Goal: Task Accomplishment & Management: Manage account settings

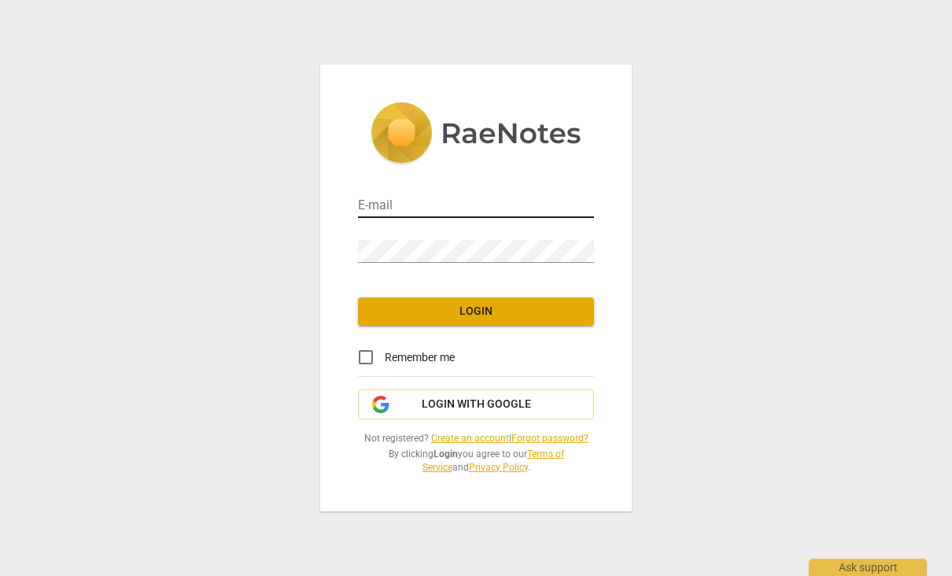
click at [512, 208] on input "email" at bounding box center [476, 206] width 236 height 23
type input "[EMAIL_ADDRESS][DOMAIN_NAME]"
click at [530, 316] on span "Login" at bounding box center [475, 312] width 211 height 16
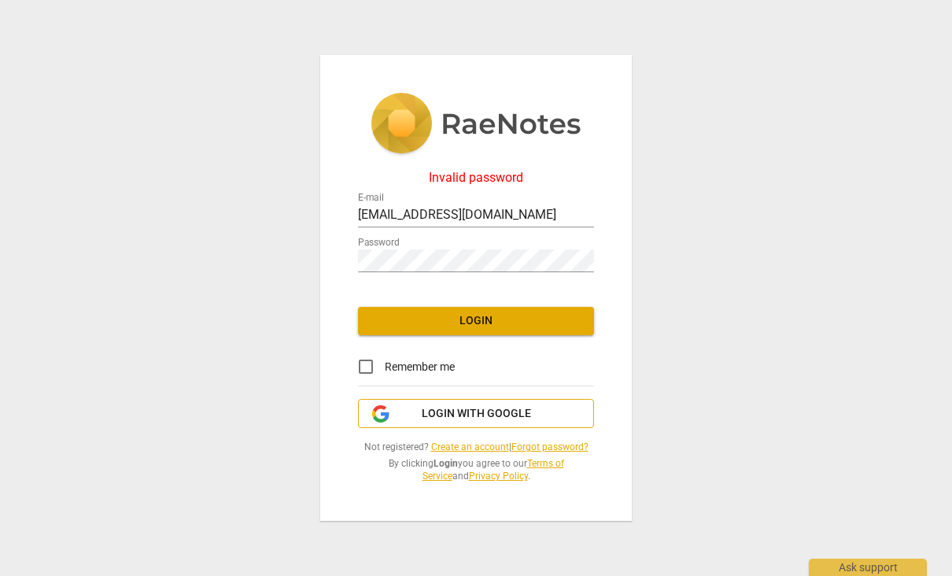
click at [454, 423] on button "Login with Google" at bounding box center [476, 414] width 236 height 30
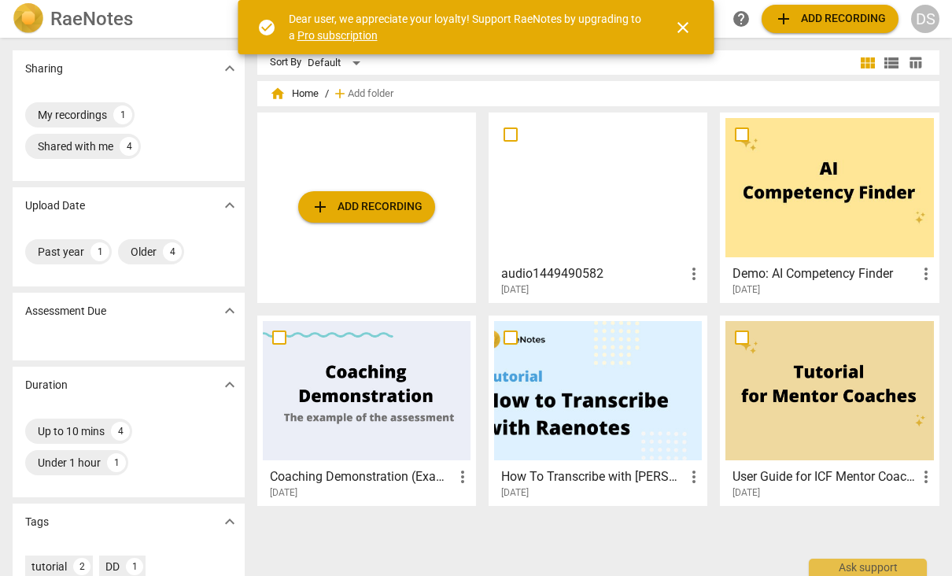
click at [395, 234] on div "add Add recording" at bounding box center [366, 207] width 219 height 190
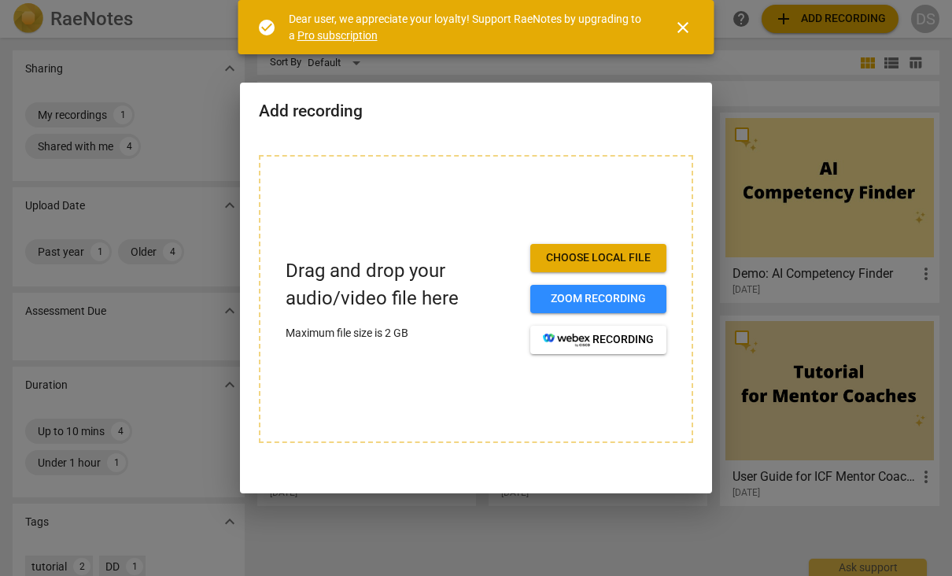
click at [615, 260] on span "Choose local file" at bounding box center [598, 258] width 111 height 16
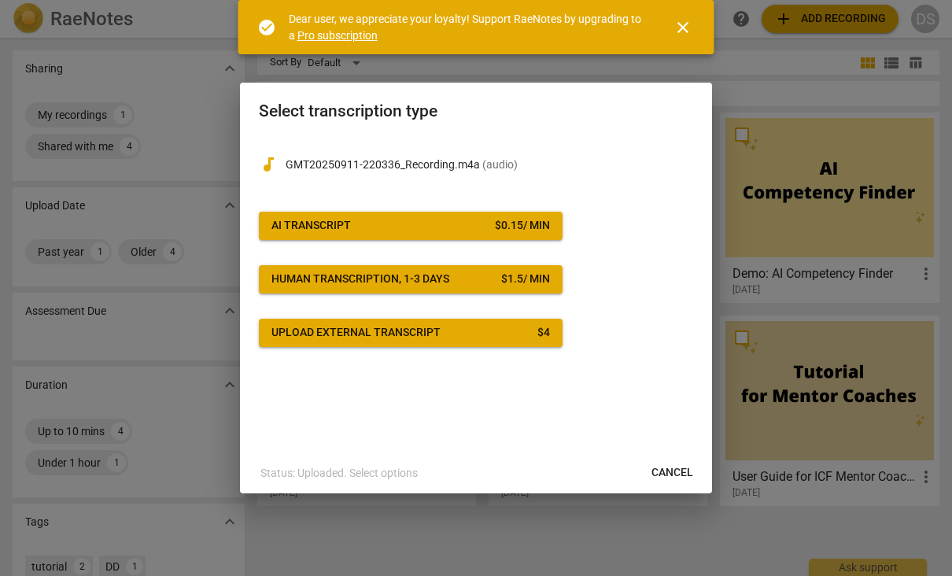
click at [673, 479] on span "Cancel" at bounding box center [672, 473] width 42 height 16
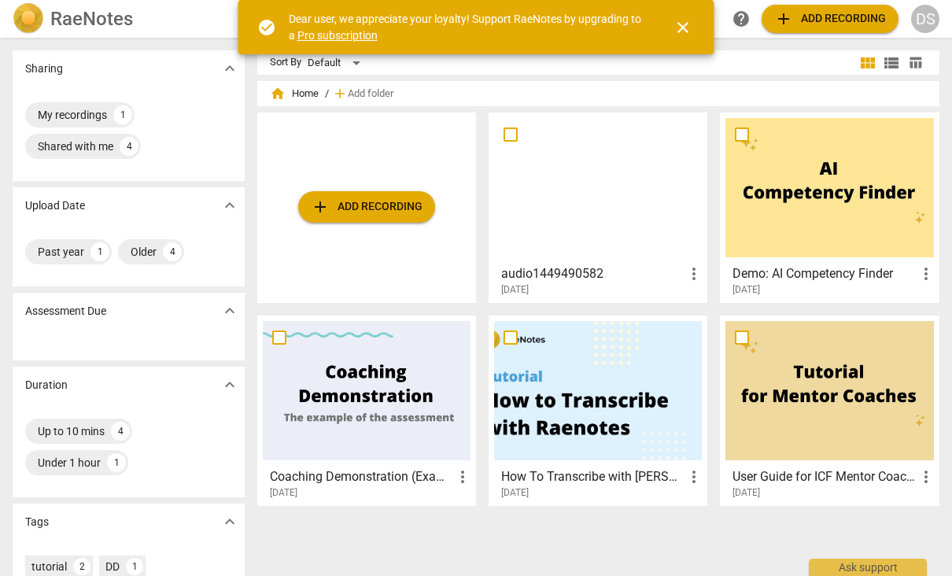
click at [831, 24] on span "add Add recording" at bounding box center [830, 18] width 112 height 19
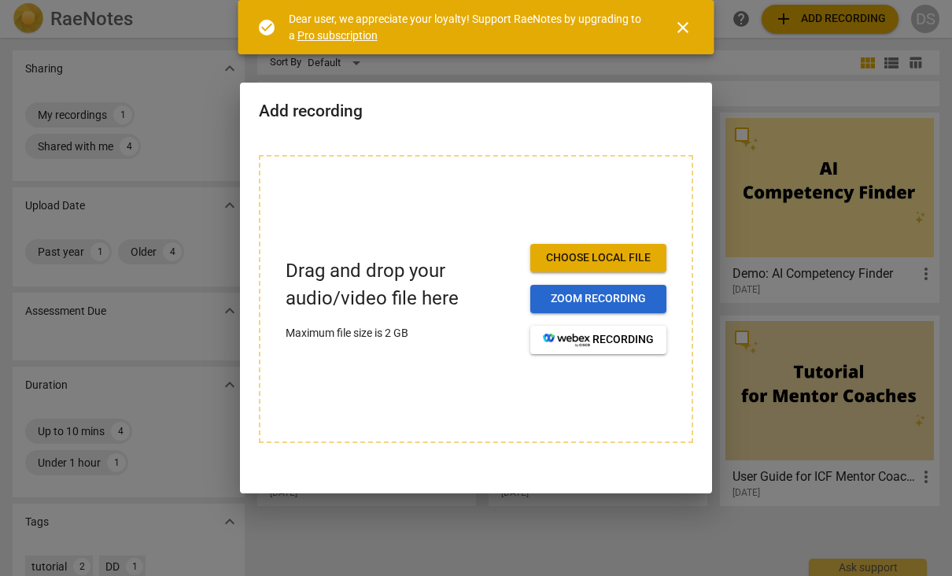
click at [613, 304] on span "Zoom recording" at bounding box center [598, 299] width 111 height 16
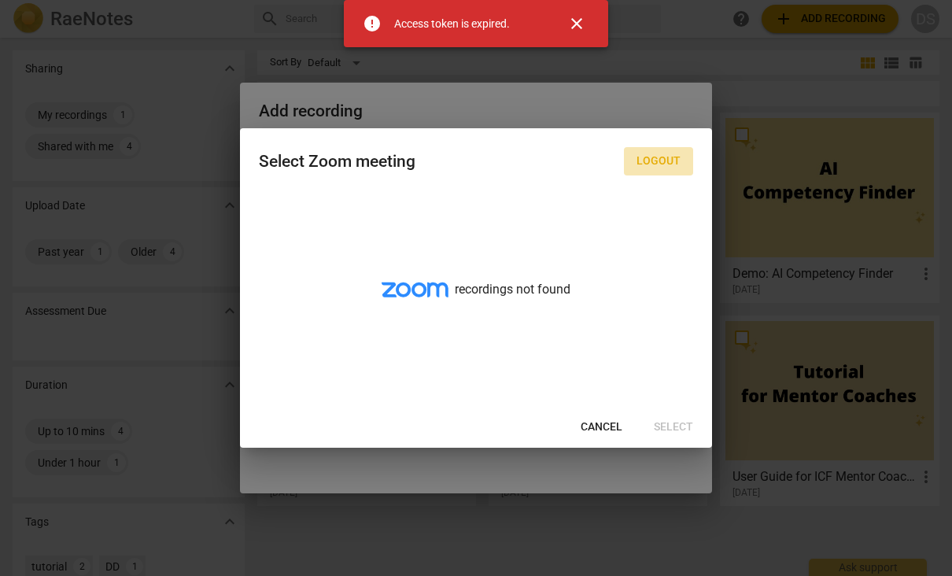
click at [662, 160] on span "Logout" at bounding box center [658, 161] width 44 height 16
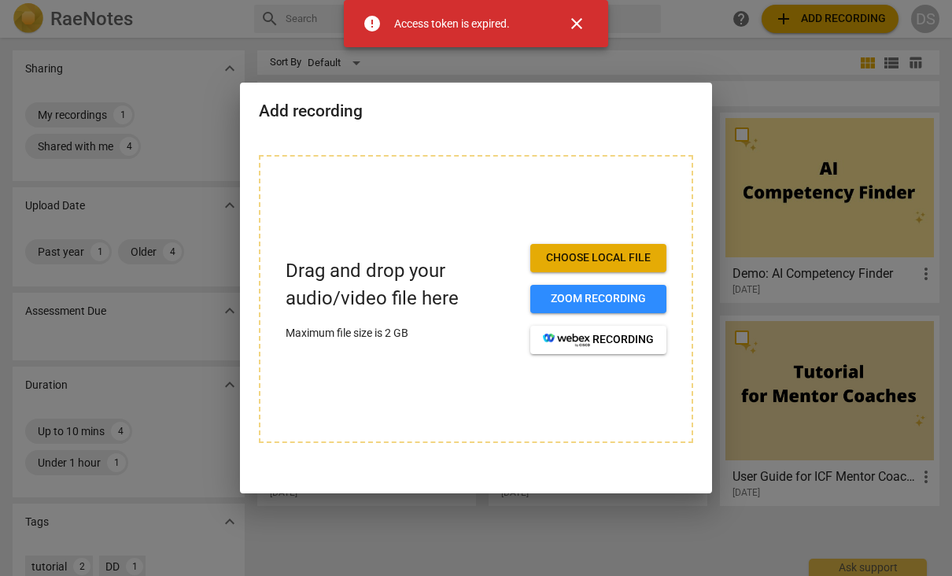
click at [573, 28] on span "close" at bounding box center [576, 23] width 19 height 19
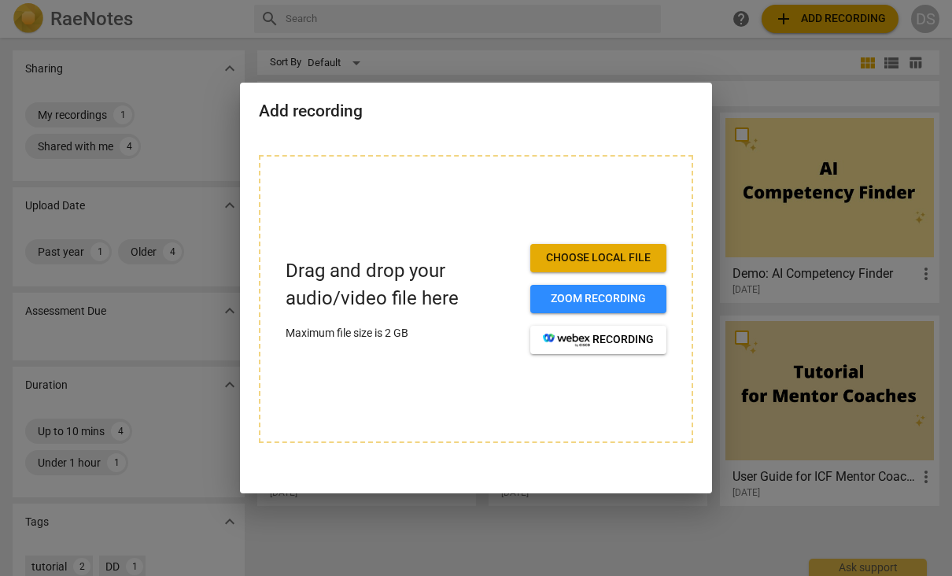
click at [755, 83] on div at bounding box center [476, 288] width 952 height 576
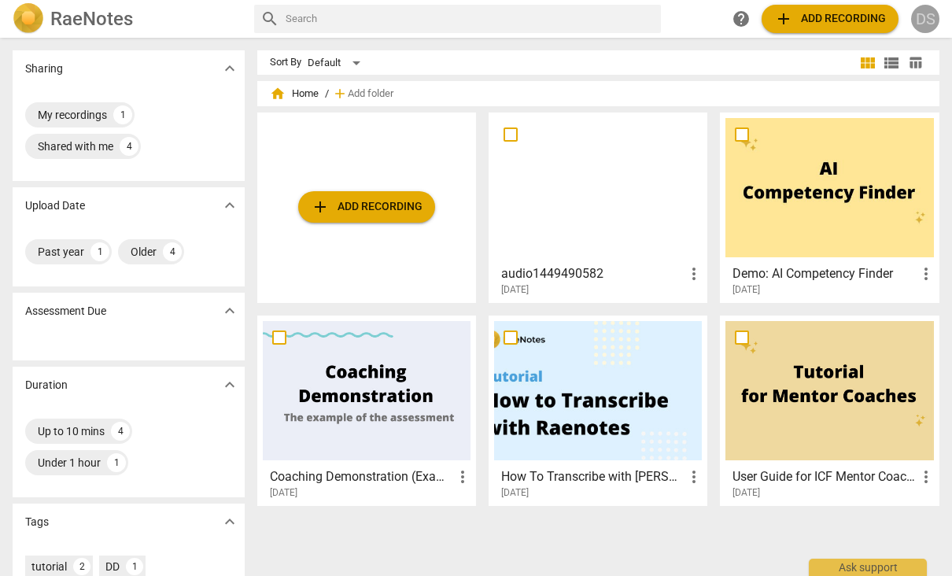
click at [933, 28] on div "DS" at bounding box center [925, 19] width 28 height 28
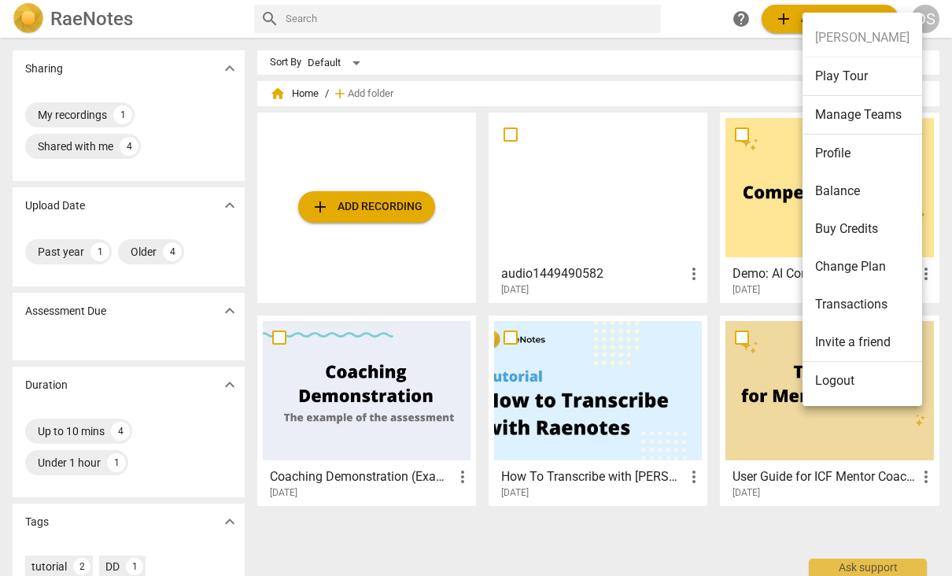
click at [871, 262] on li "Change Plan" at bounding box center [862, 267] width 120 height 38
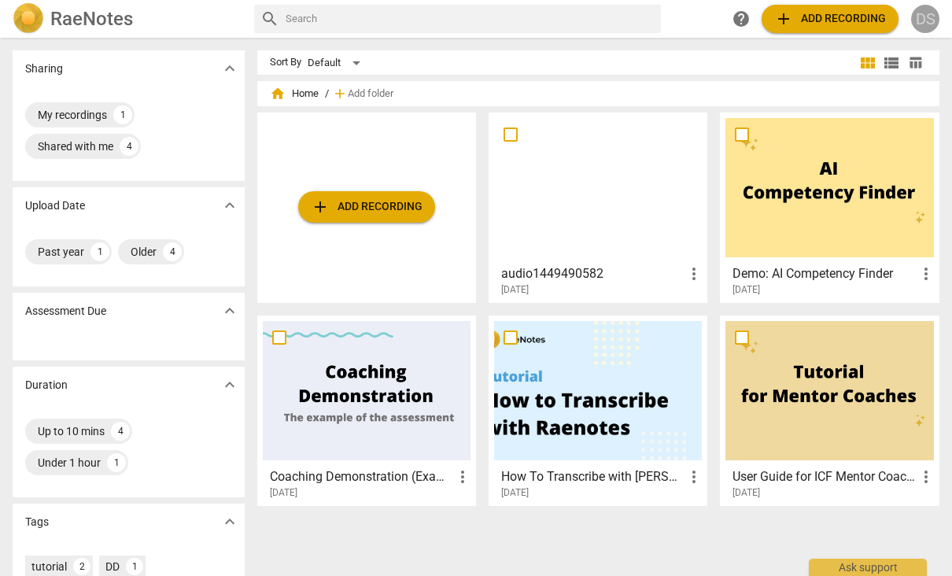
click at [929, 23] on div "DS" at bounding box center [925, 19] width 28 height 28
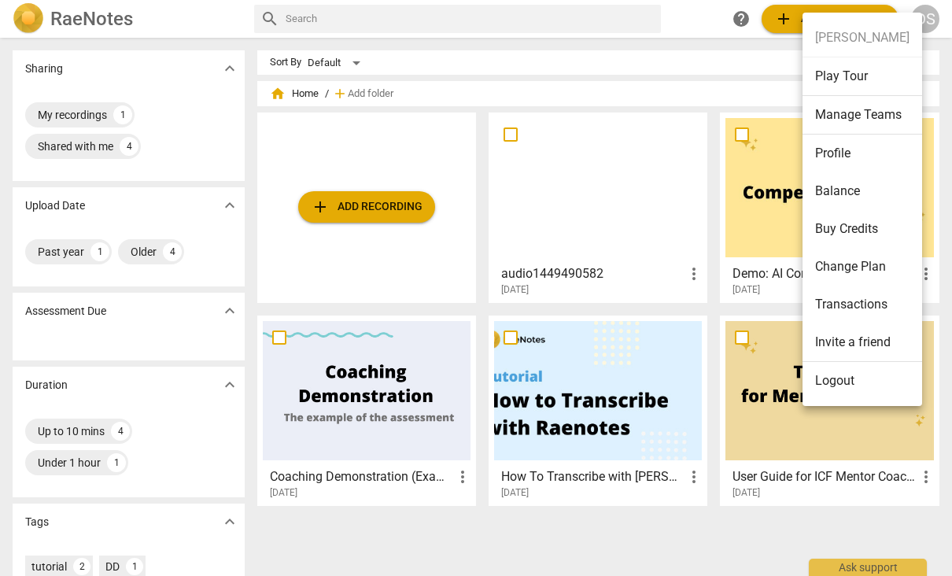
click at [861, 378] on li "Logout" at bounding box center [862, 381] width 120 height 38
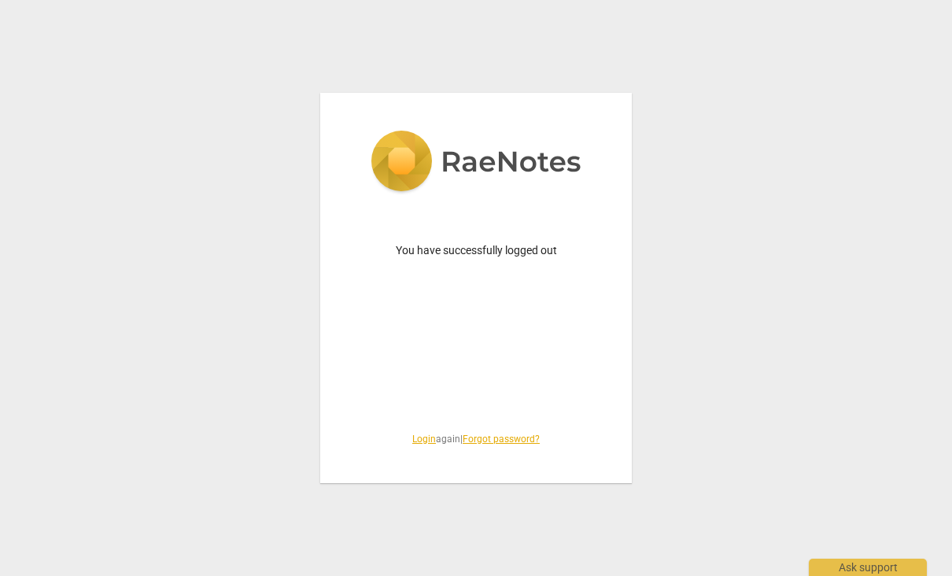
click at [412, 444] on link "Login" at bounding box center [424, 438] width 24 height 11
